Goal: Task Accomplishment & Management: Use online tool/utility

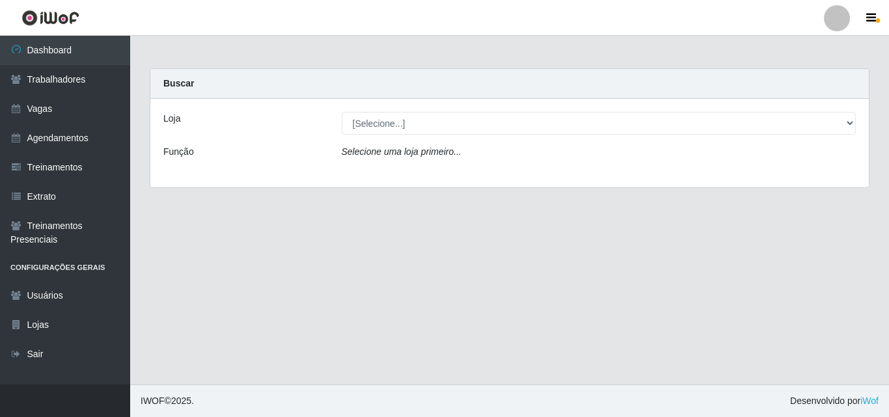
select select "519"
click at [342, 112] on select "[Selecione...] Extremoz Supermercados" at bounding box center [599, 123] width 515 height 23
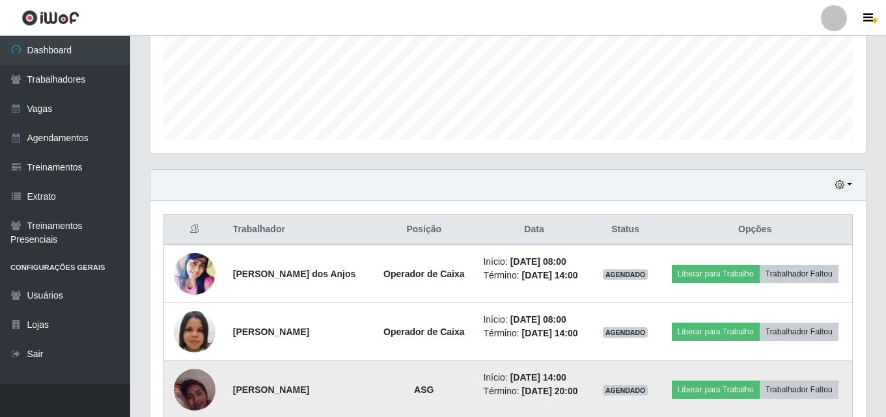
scroll to position [391, 0]
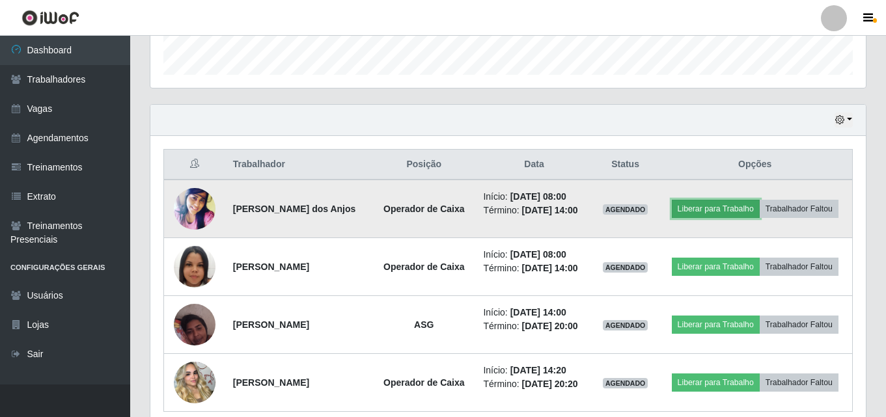
click at [695, 213] on button "Liberar para Trabalho" at bounding box center [716, 209] width 88 height 18
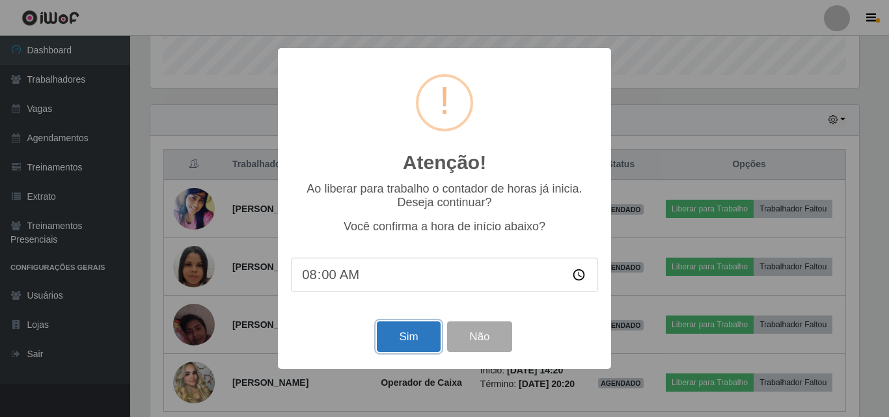
click at [404, 350] on button "Sim" at bounding box center [408, 337] width 63 height 31
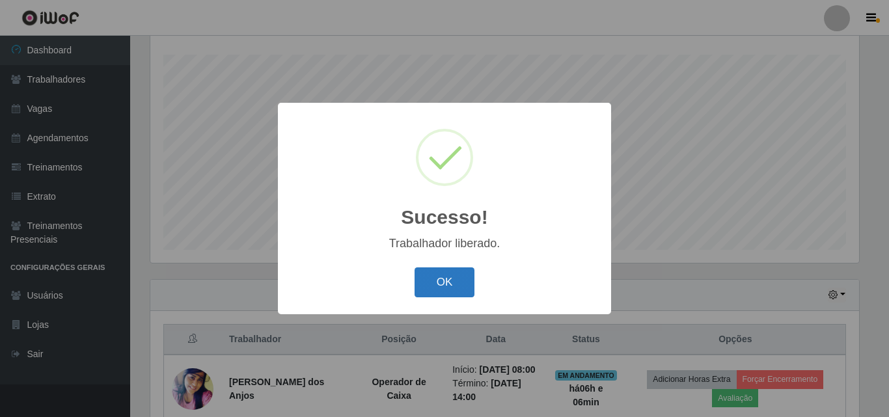
click at [437, 292] on button "OK" at bounding box center [445, 283] width 61 height 31
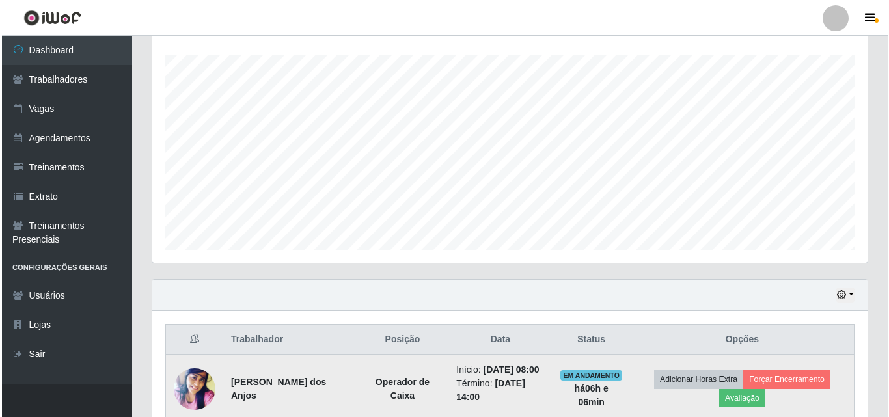
scroll to position [476, 0]
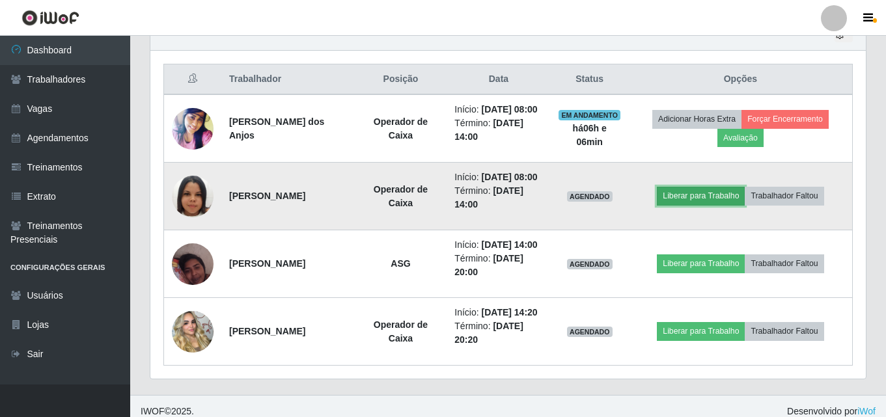
click at [685, 205] on button "Liberar para Trabalho" at bounding box center [701, 196] width 88 height 18
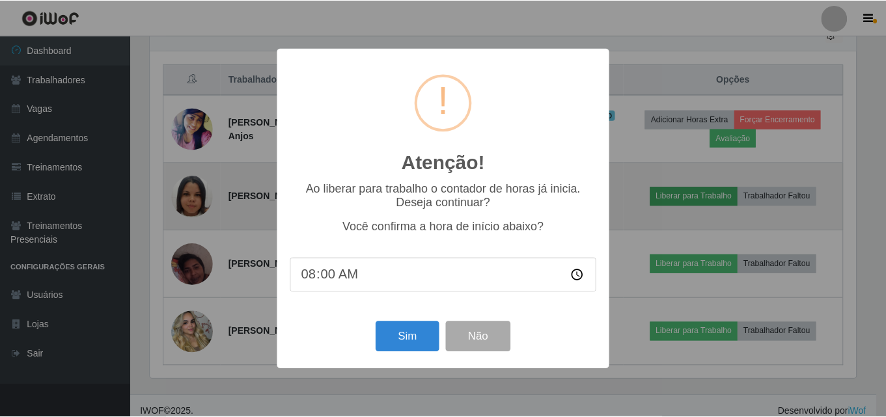
scroll to position [270, 709]
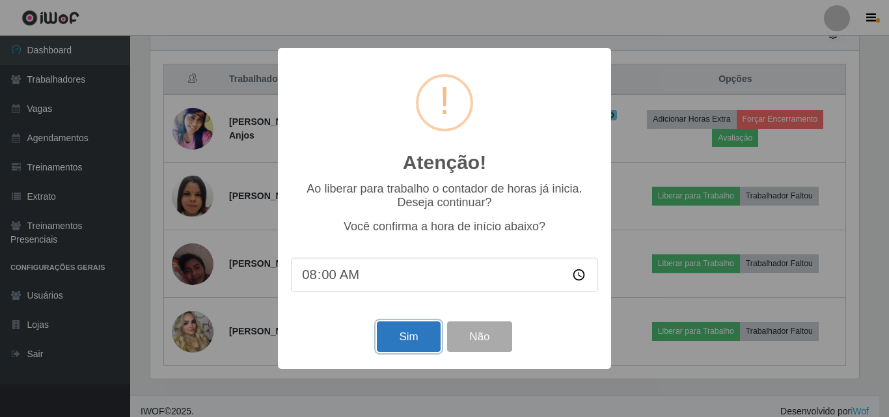
click at [417, 337] on button "Sim" at bounding box center [408, 337] width 63 height 31
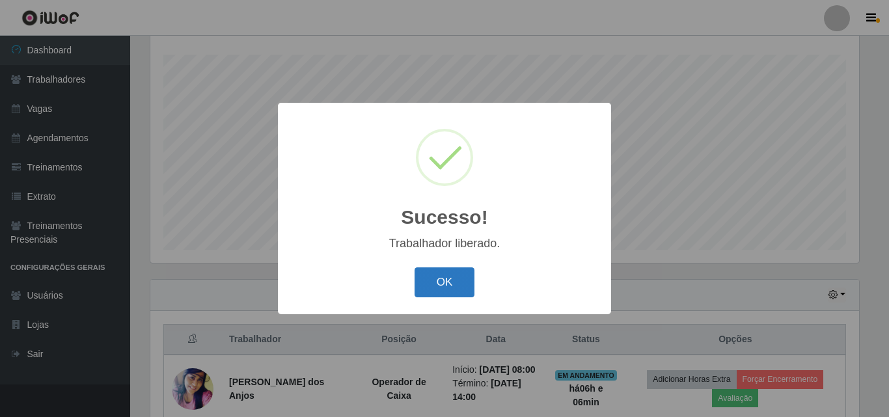
click at [435, 286] on button "OK" at bounding box center [445, 283] width 61 height 31
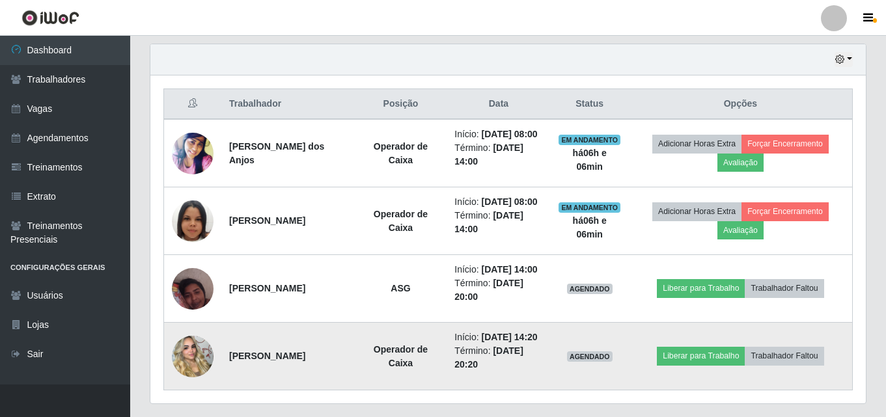
scroll to position [476, 0]
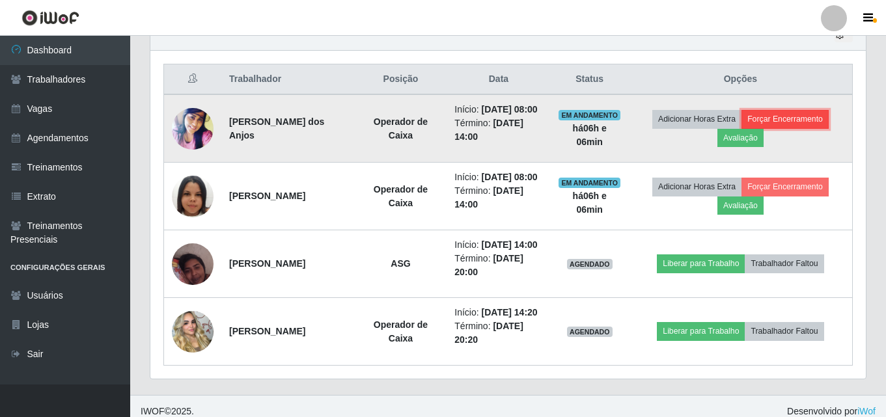
click at [770, 128] on button "Forçar Encerramento" at bounding box center [784, 119] width 87 height 18
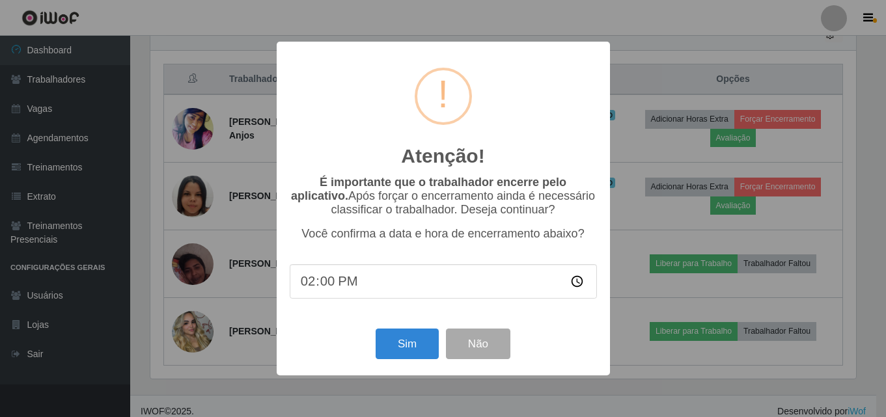
scroll to position [270, 709]
click at [398, 348] on button "Sim" at bounding box center [408, 344] width 63 height 31
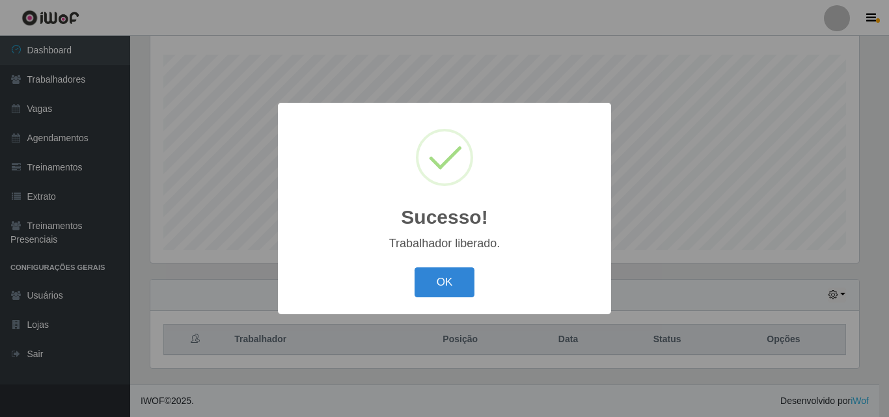
scroll to position [0, 0]
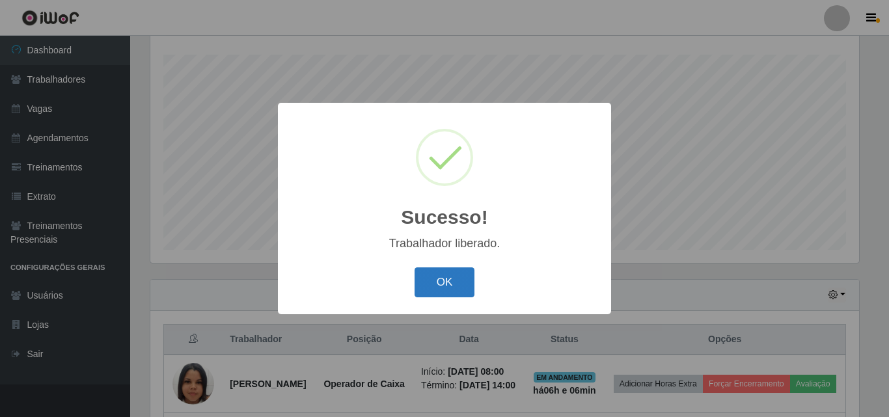
click at [423, 281] on button "OK" at bounding box center [445, 283] width 61 height 31
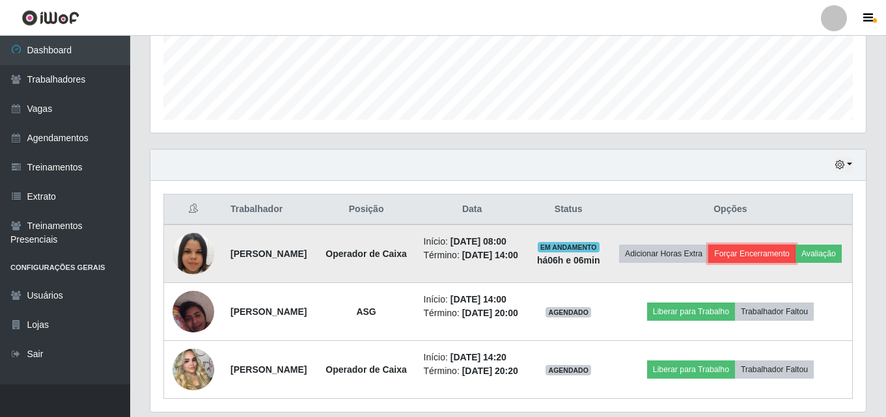
click at [777, 253] on button "Forçar Encerramento" at bounding box center [751, 254] width 87 height 18
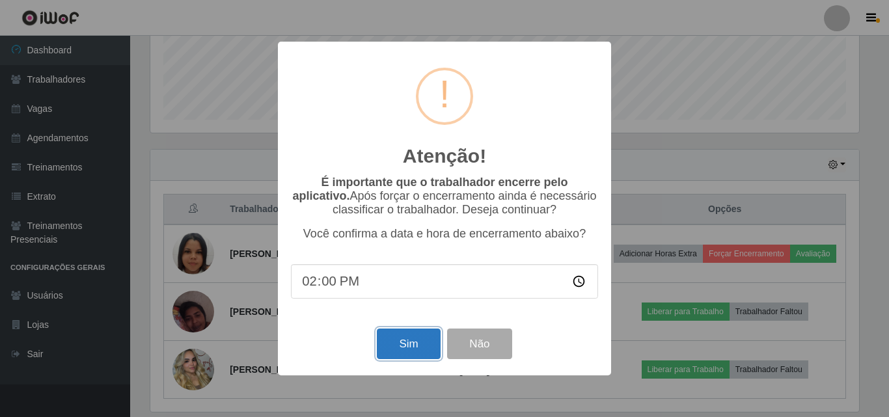
click at [416, 351] on button "Sim" at bounding box center [408, 344] width 63 height 31
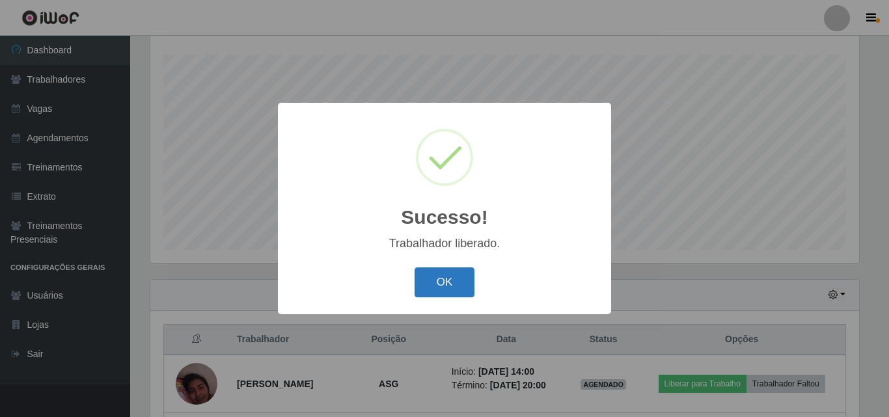
click at [455, 290] on button "OK" at bounding box center [445, 283] width 61 height 31
